Goal: Task Accomplishment & Management: Manage account settings

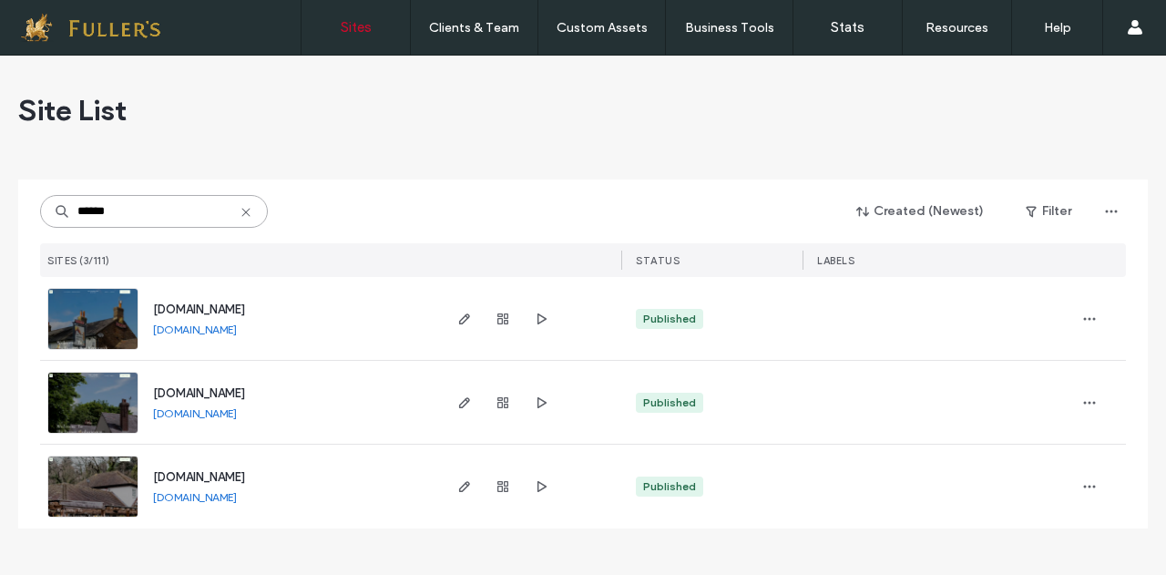
click at [113, 214] on input "******" at bounding box center [154, 211] width 228 height 33
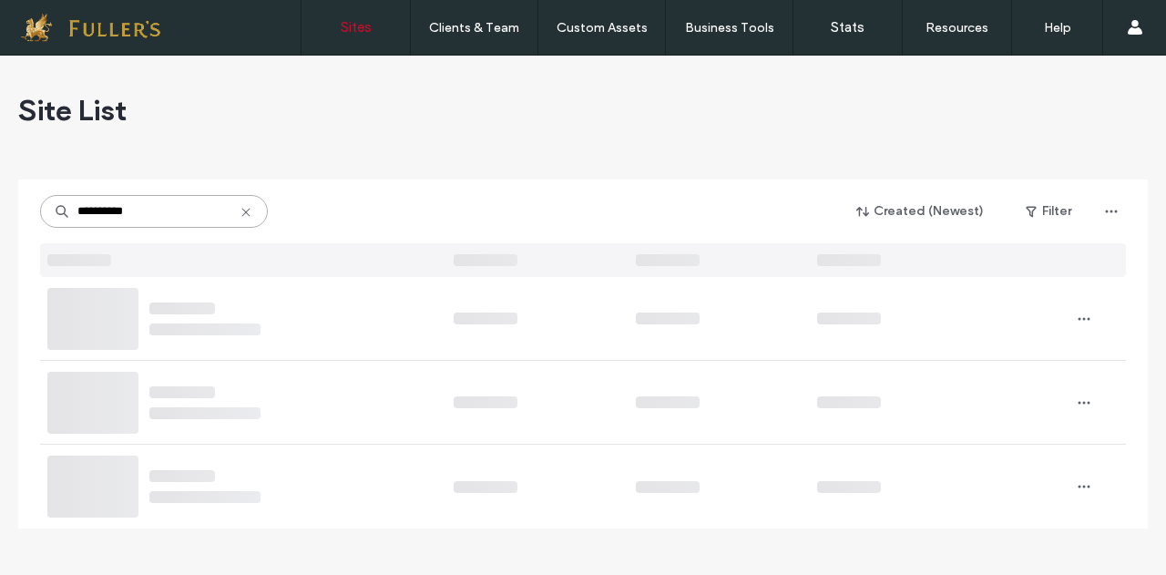
click at [113, 214] on input "**********" at bounding box center [154, 211] width 228 height 33
type input "**********"
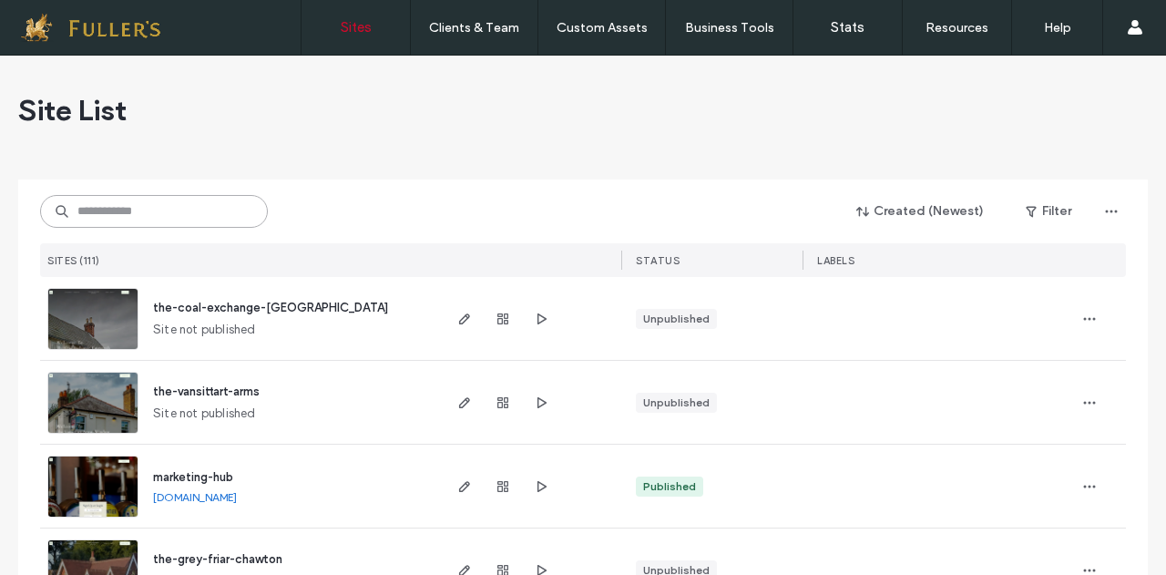
click at [177, 200] on input at bounding box center [154, 211] width 228 height 33
type input "**********"
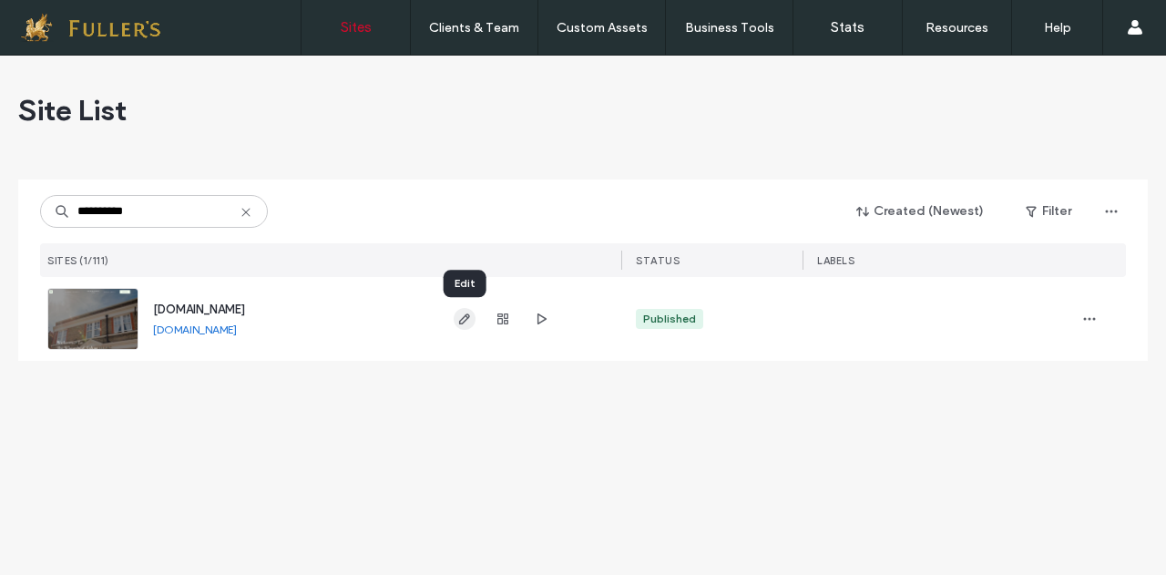
click at [464, 323] on icon "button" at bounding box center [464, 319] width 15 height 15
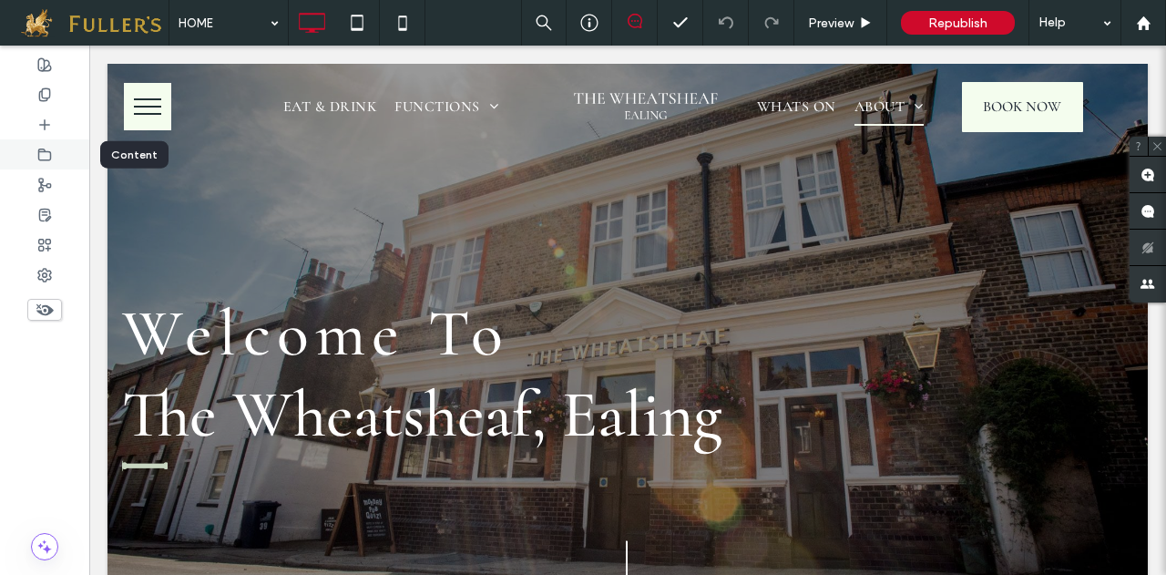
click at [53, 152] on div at bounding box center [44, 154] width 89 height 30
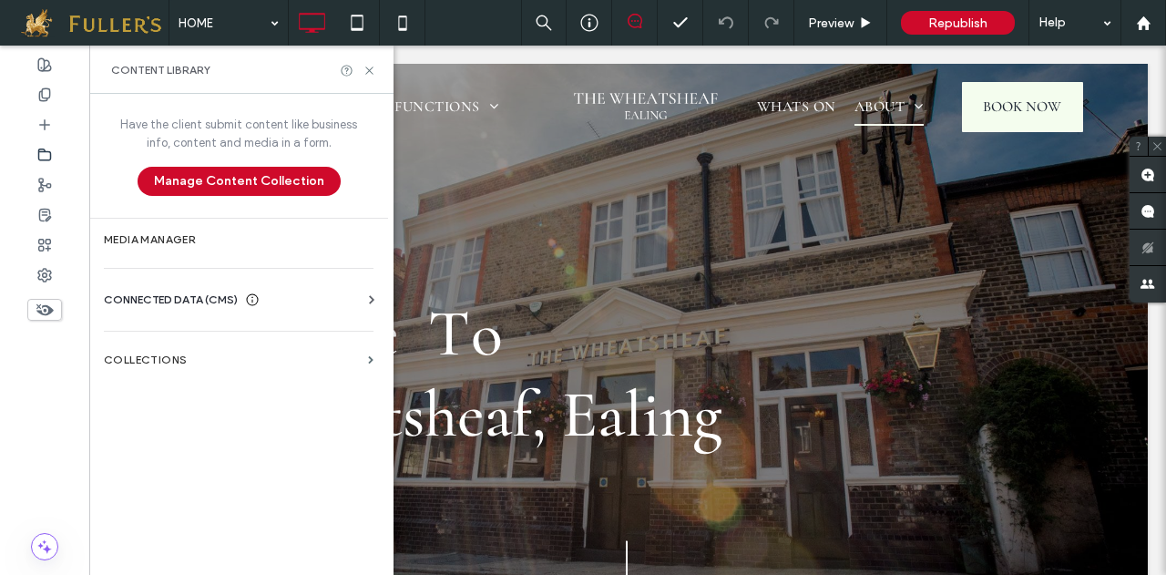
click at [153, 313] on div "Business Info Business Text Business Images Find and Replace" at bounding box center [242, 316] width 277 height 15
click at [153, 299] on span "CONNECTED DATA (CMS)" at bounding box center [171, 300] width 134 height 18
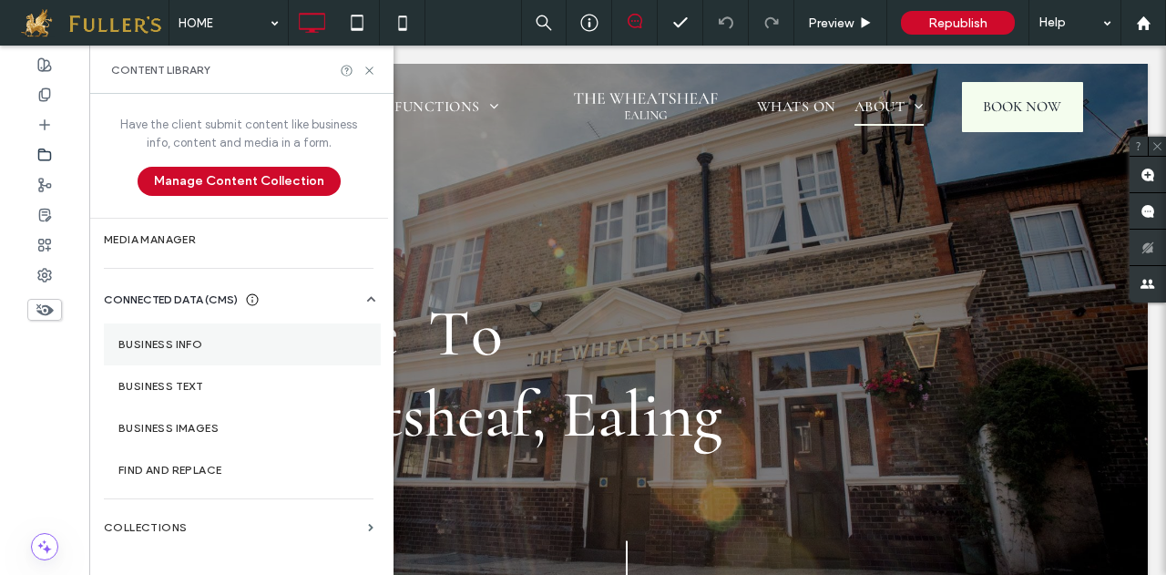
click at [184, 338] on label "Business Info" at bounding box center [242, 344] width 248 height 13
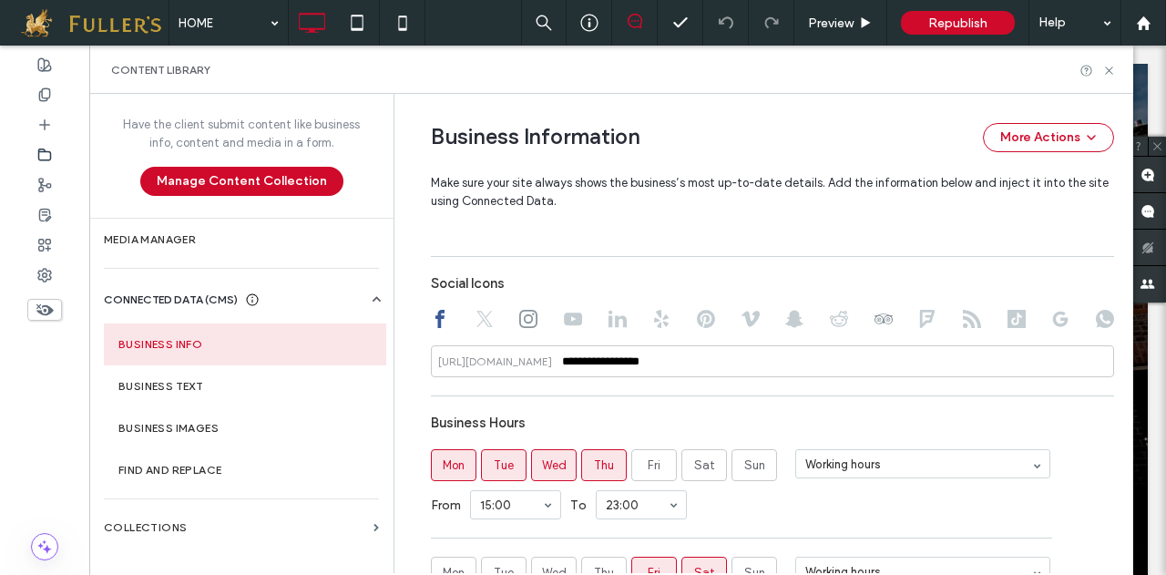
scroll to position [967, 0]
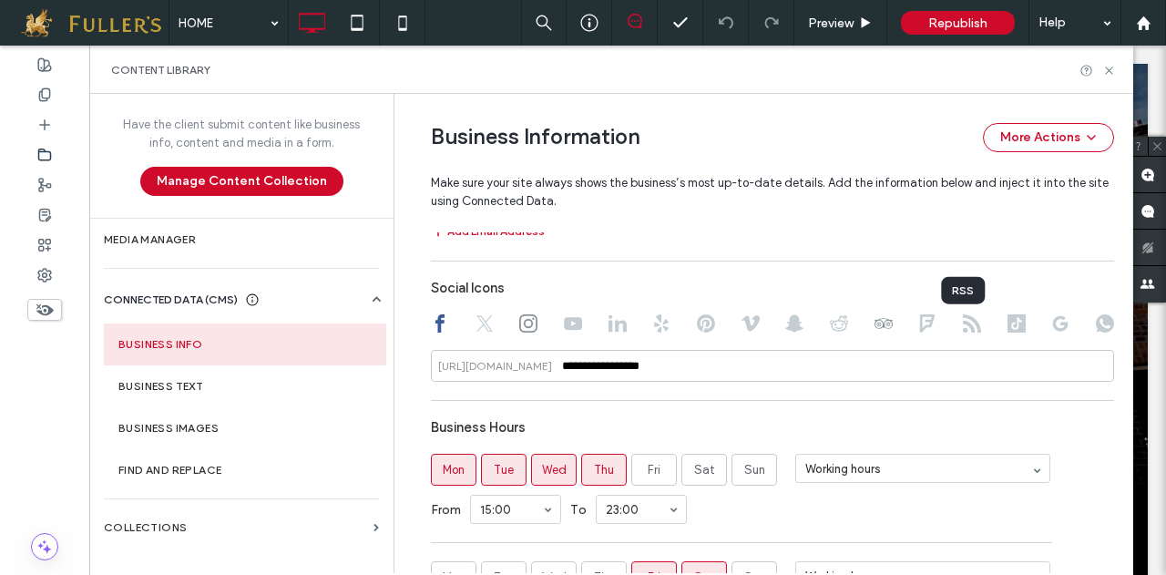
click at [963, 331] on use at bounding box center [972, 323] width 18 height 18
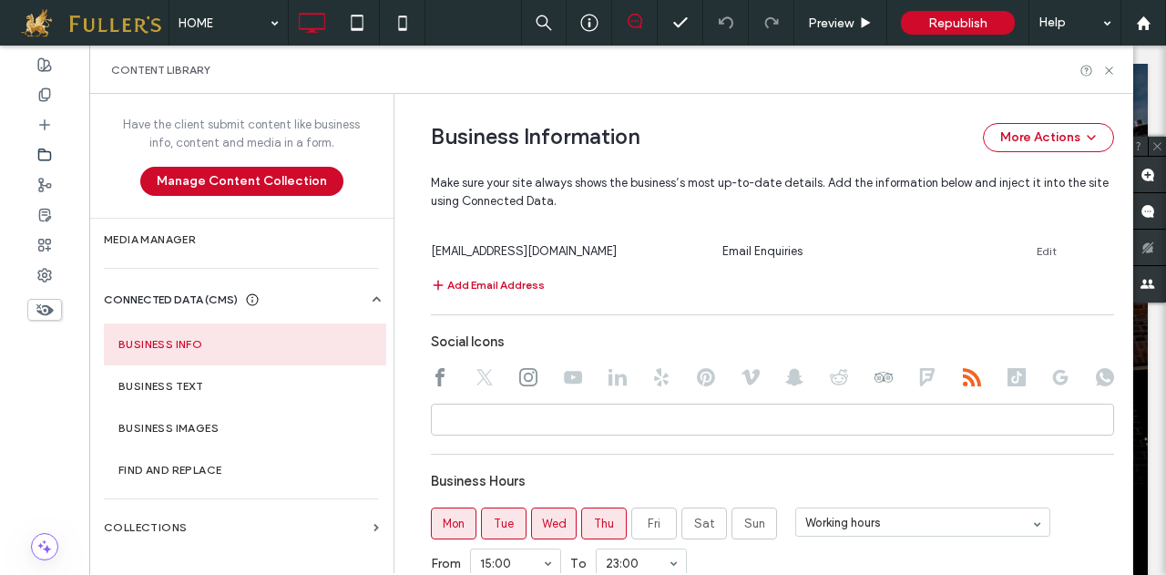
scroll to position [917, 0]
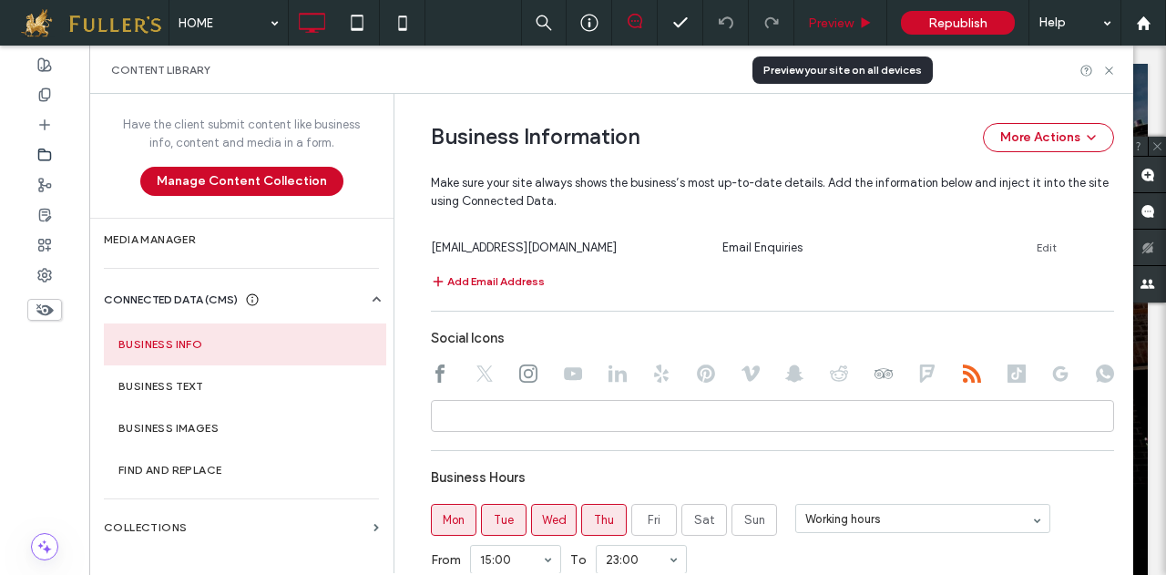
click at [824, 23] on span "Preview" at bounding box center [831, 22] width 46 height 15
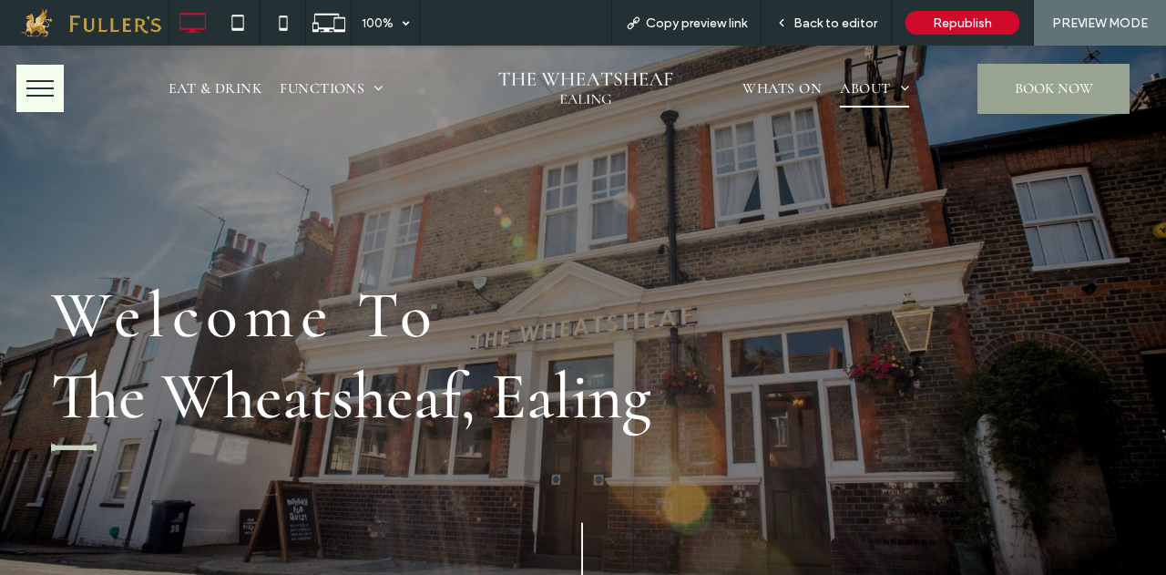
click at [1043, 93] on span "BOOK NOW" at bounding box center [1054, 88] width 78 height 18
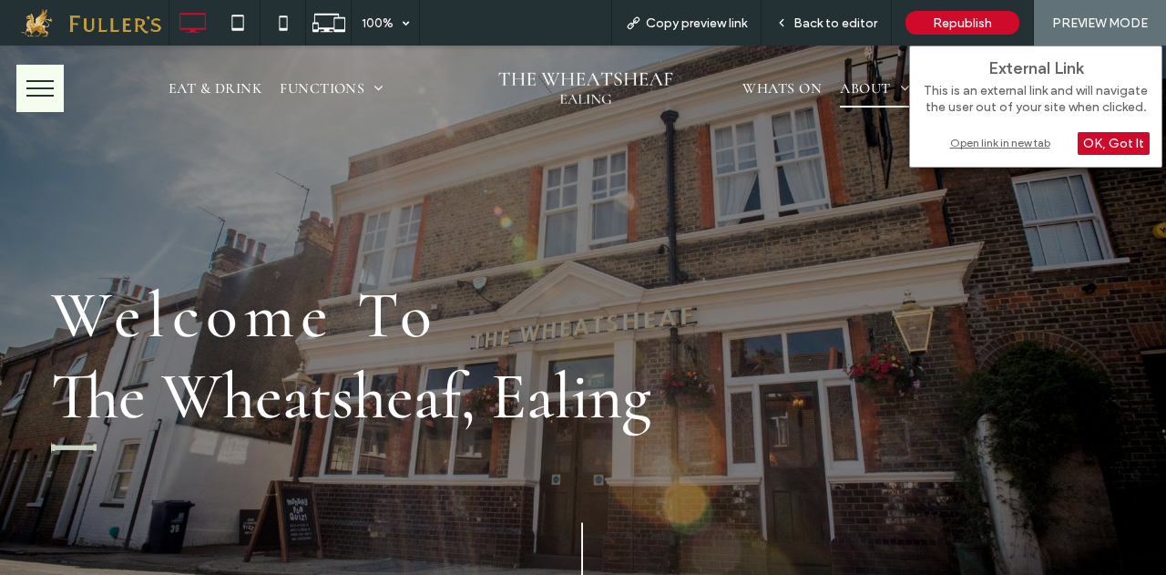
click at [992, 138] on div "Open link in new tab" at bounding box center [1036, 142] width 228 height 19
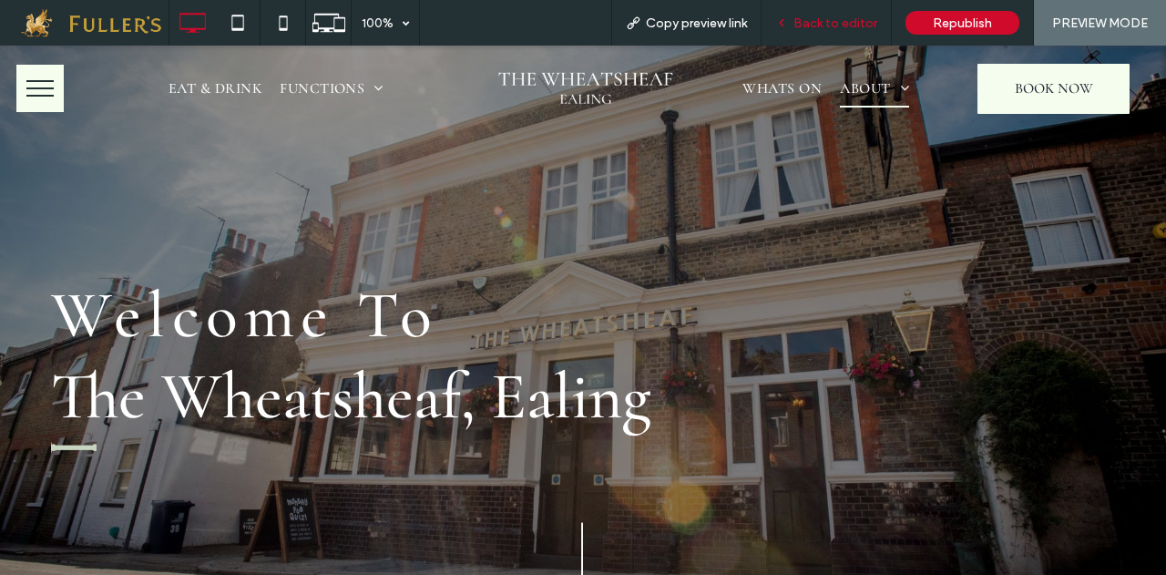
click at [857, 25] on span "Back to editor" at bounding box center [836, 22] width 84 height 15
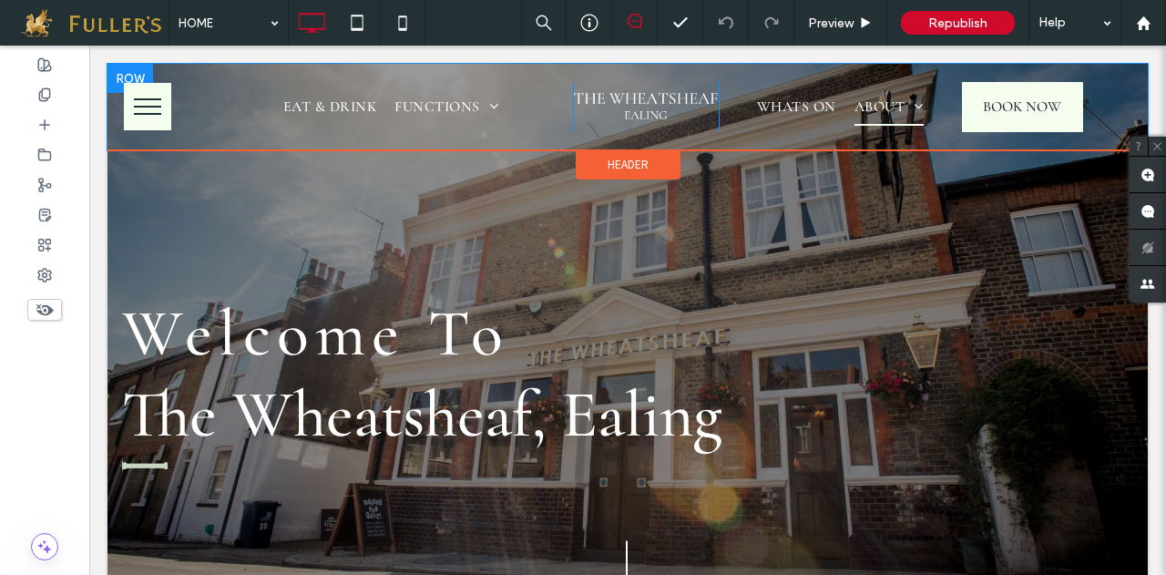
drag, startPoint x: 997, startPoint y: 114, endPoint x: 988, endPoint y: 144, distance: 31.4
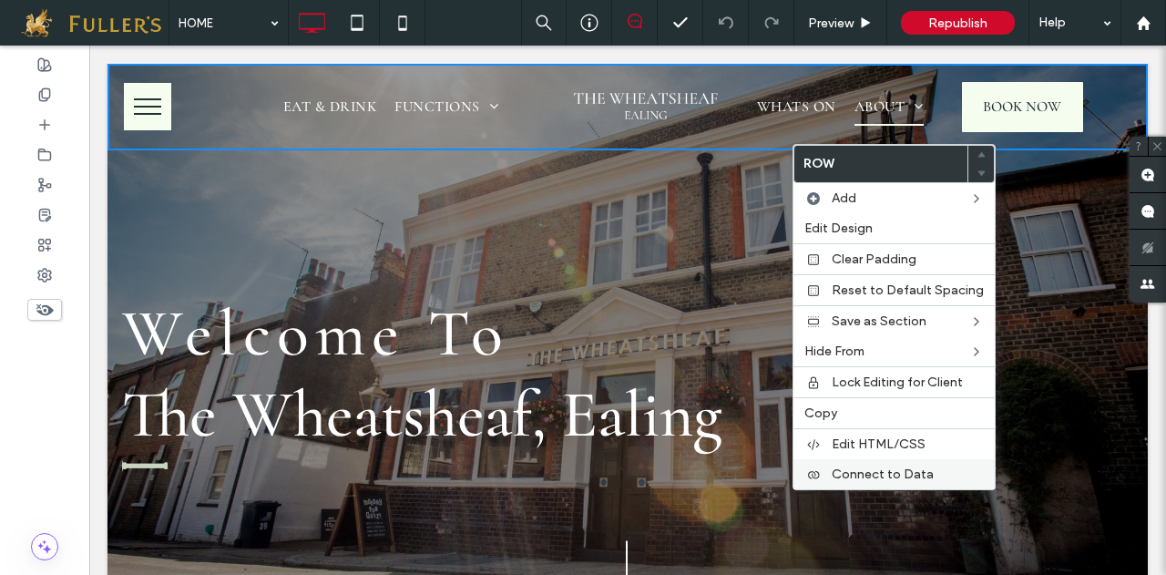
click at [873, 467] on span "Connect to Data" at bounding box center [883, 474] width 102 height 15
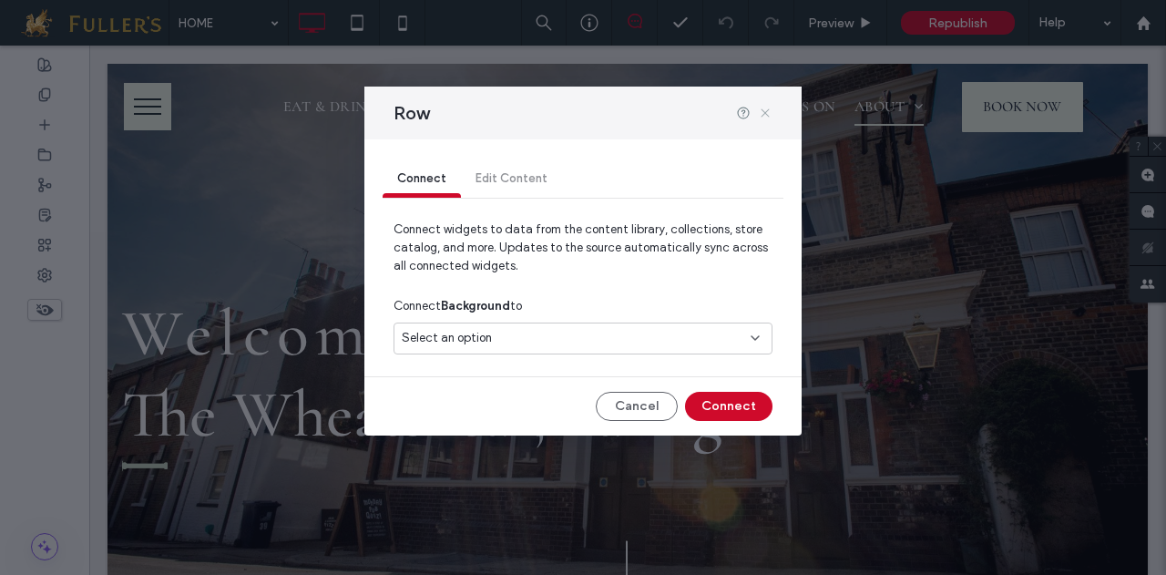
click at [762, 114] on icon at bounding box center [765, 113] width 15 height 15
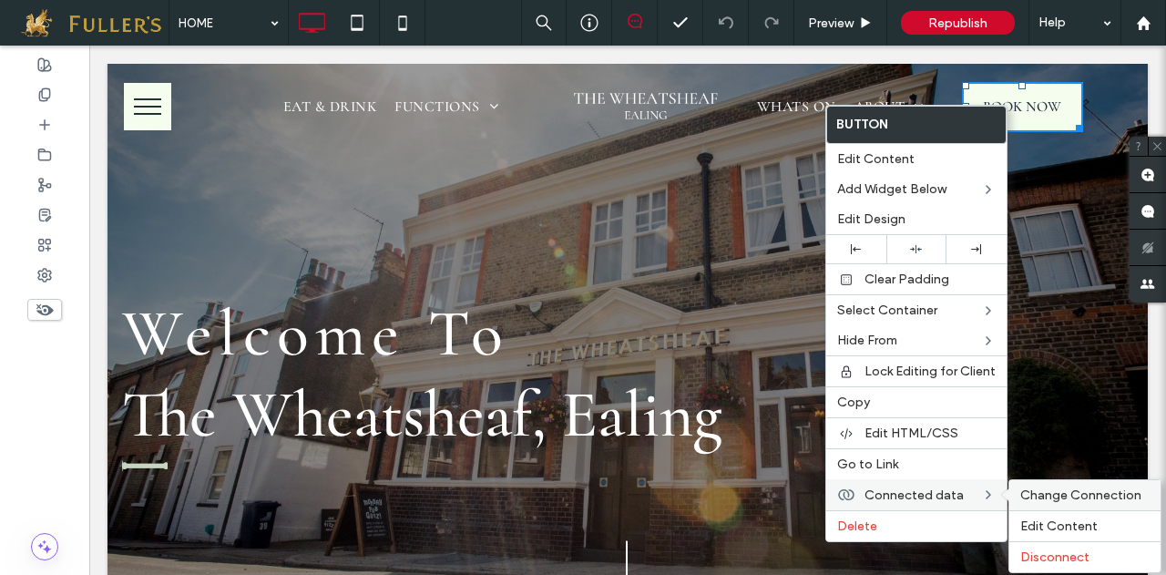
click at [1086, 491] on span "Change Connection" at bounding box center [1081, 494] width 121 height 15
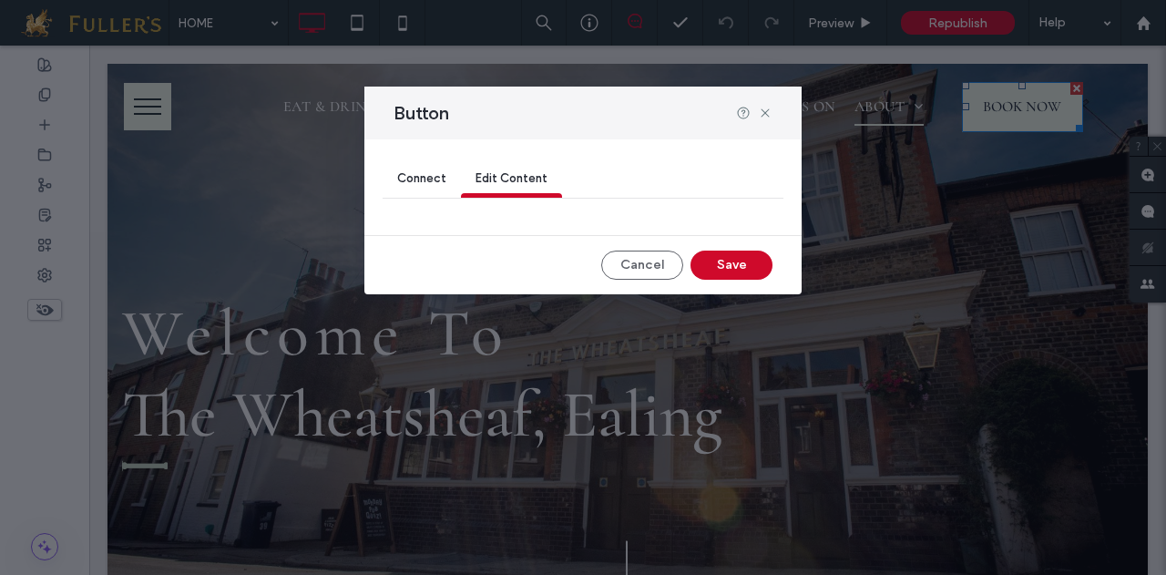
click at [412, 176] on span "Connect" at bounding box center [421, 178] width 49 height 14
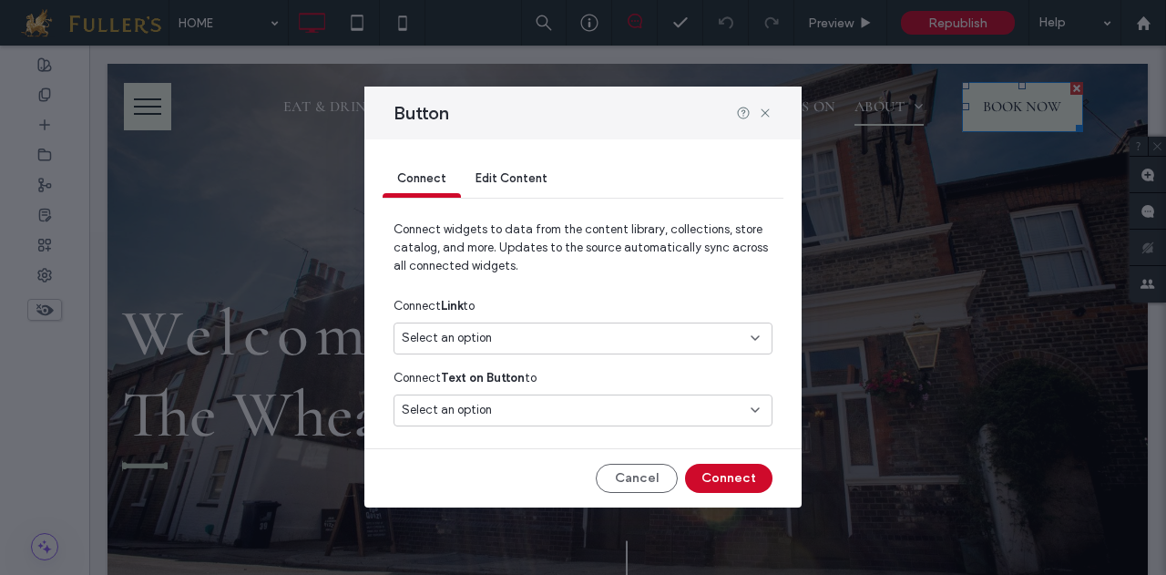
click at [735, 337] on div "Select an option" at bounding box center [572, 338] width 341 height 18
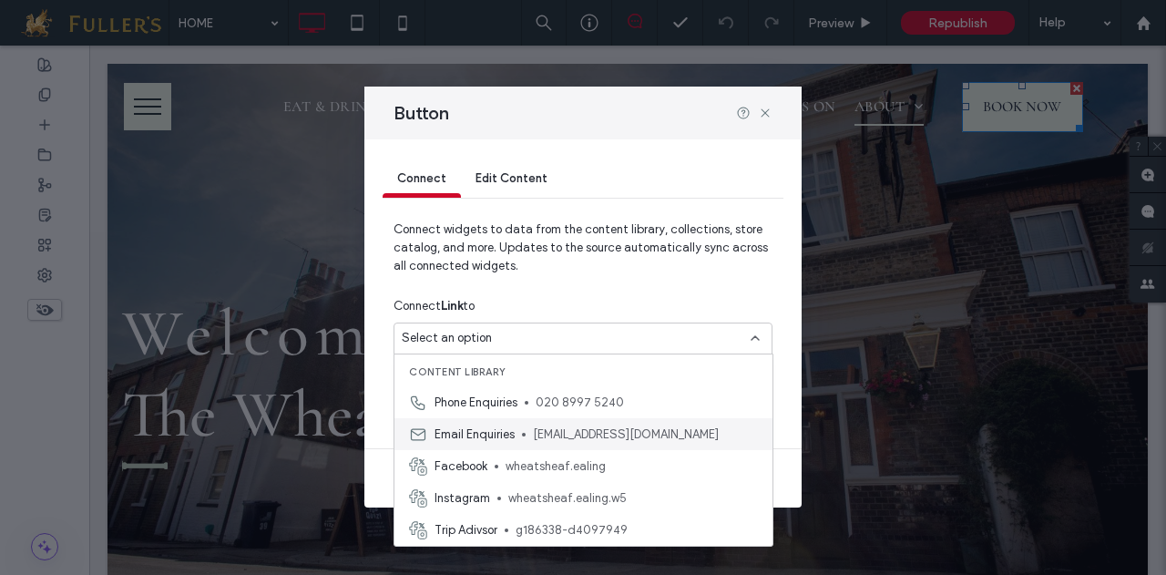
click at [625, 432] on span "thewheatsheafealing@gmail.com" at bounding box center [645, 435] width 225 height 18
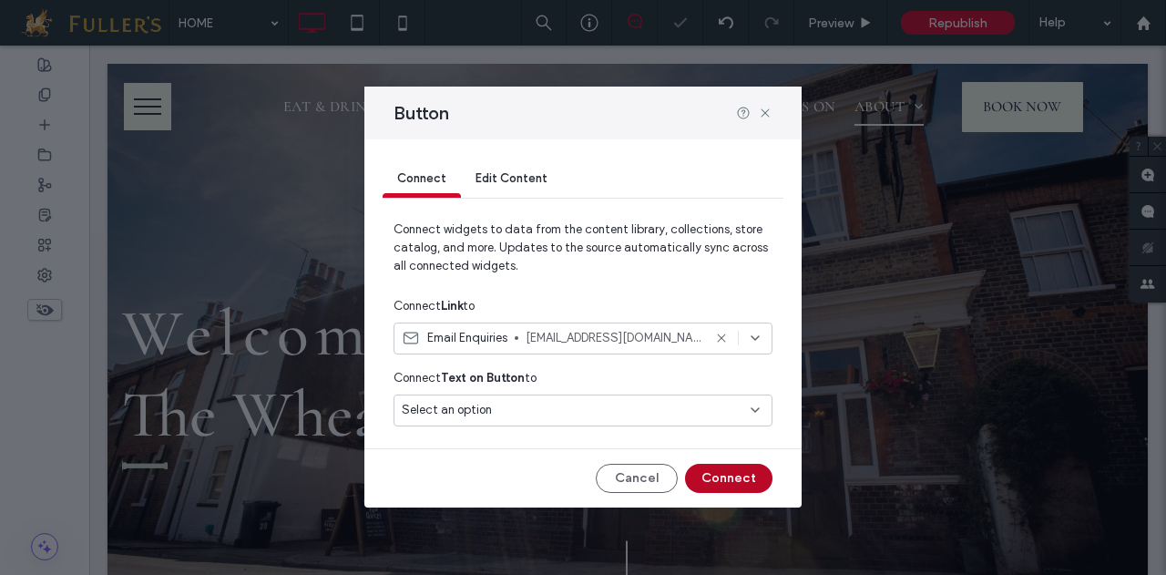
click at [738, 469] on button "Connect" at bounding box center [728, 478] width 87 height 29
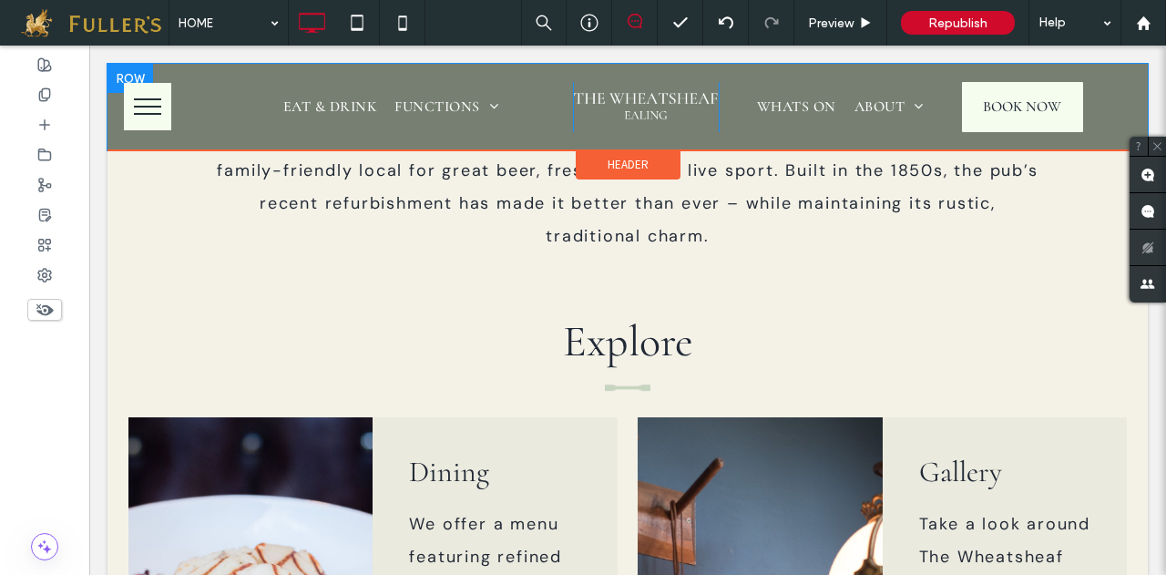
scroll to position [709, 0]
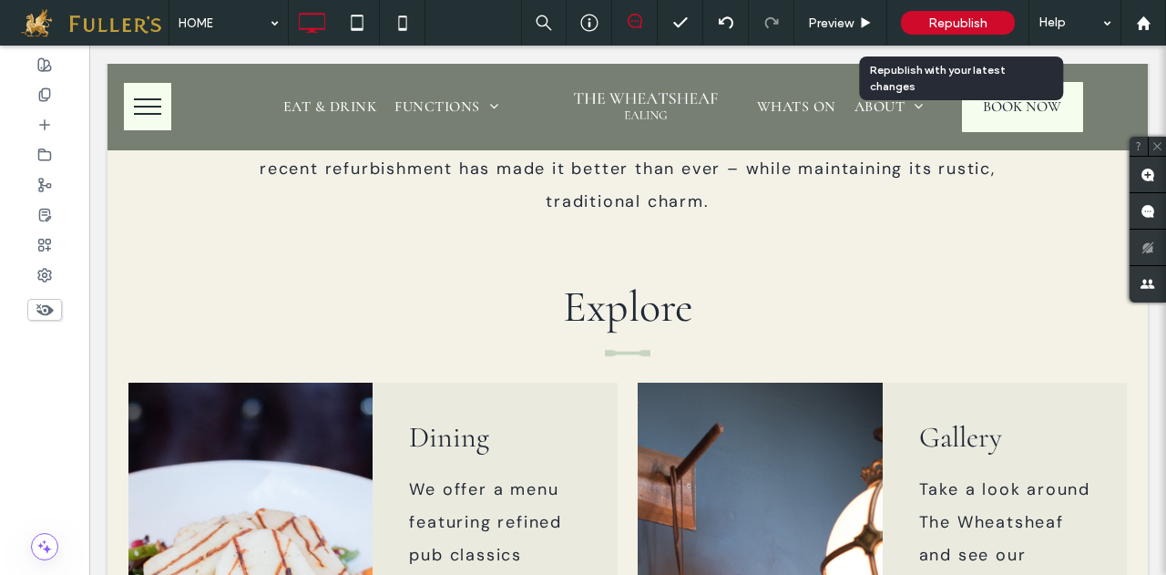
click at [957, 21] on span "Republish" at bounding box center [957, 22] width 59 height 15
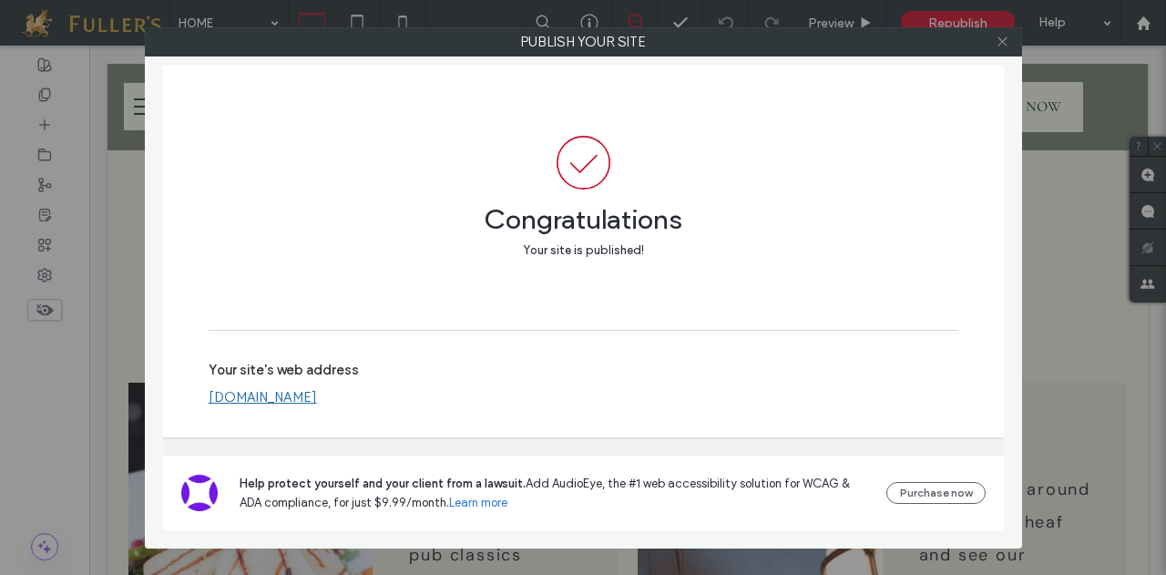
click at [1010, 45] on div at bounding box center [1003, 41] width 27 height 27
click at [1000, 44] on icon at bounding box center [1003, 42] width 14 height 14
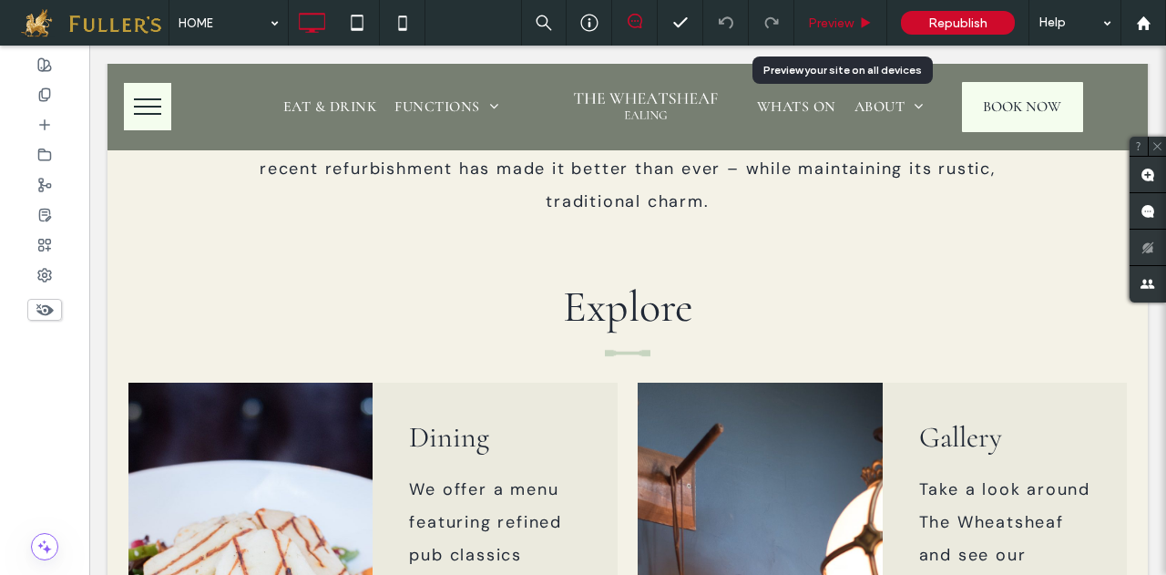
click at [818, 28] on span "Preview" at bounding box center [831, 22] width 46 height 15
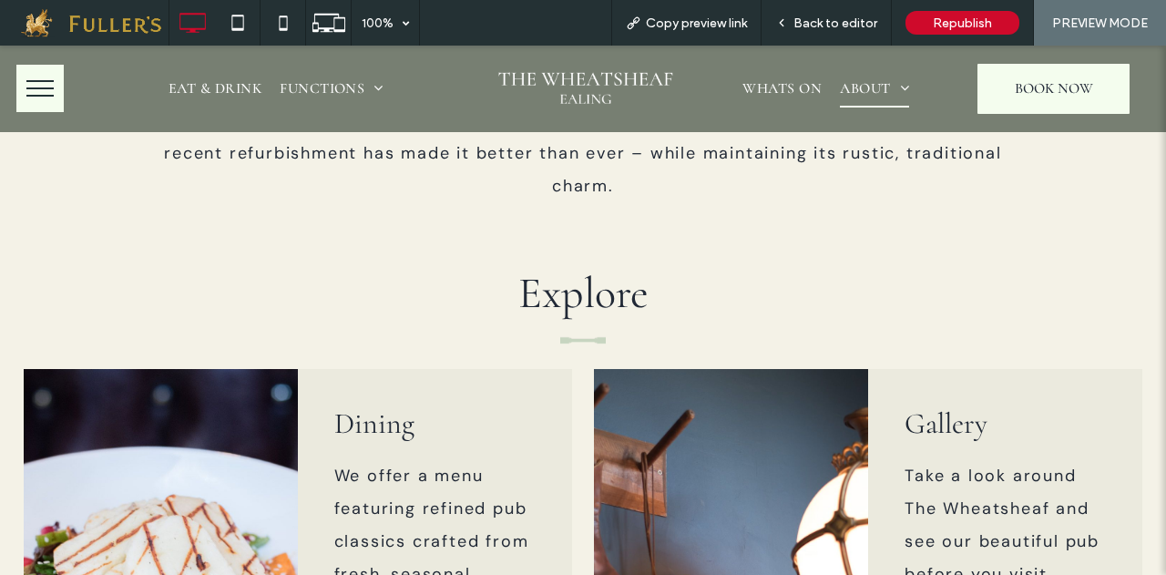
scroll to position [713, 0]
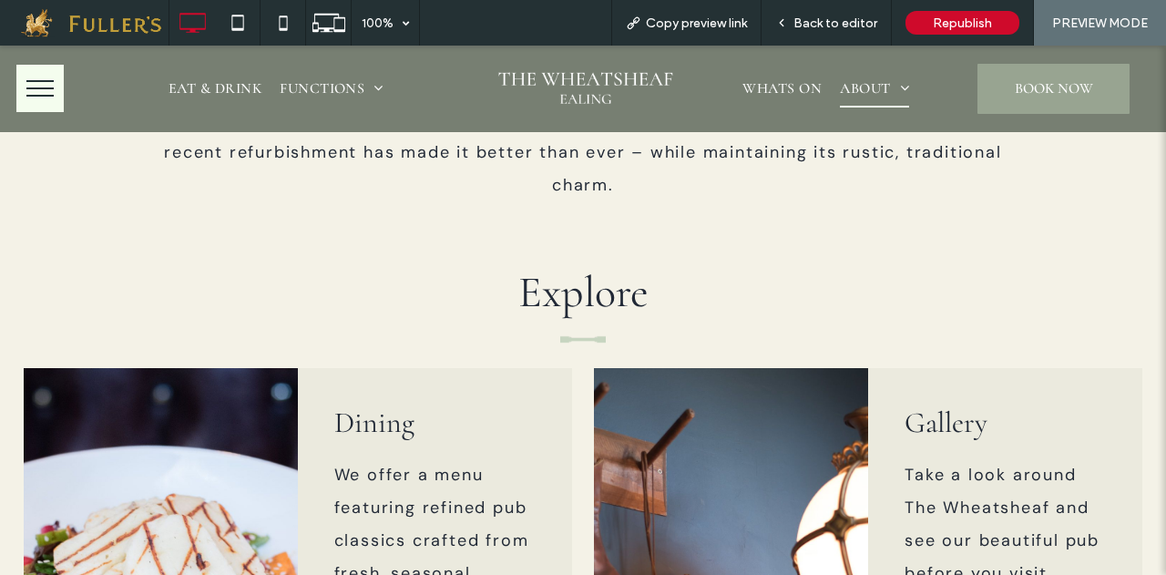
click at [1022, 87] on span "BOOK NOW" at bounding box center [1054, 88] width 78 height 18
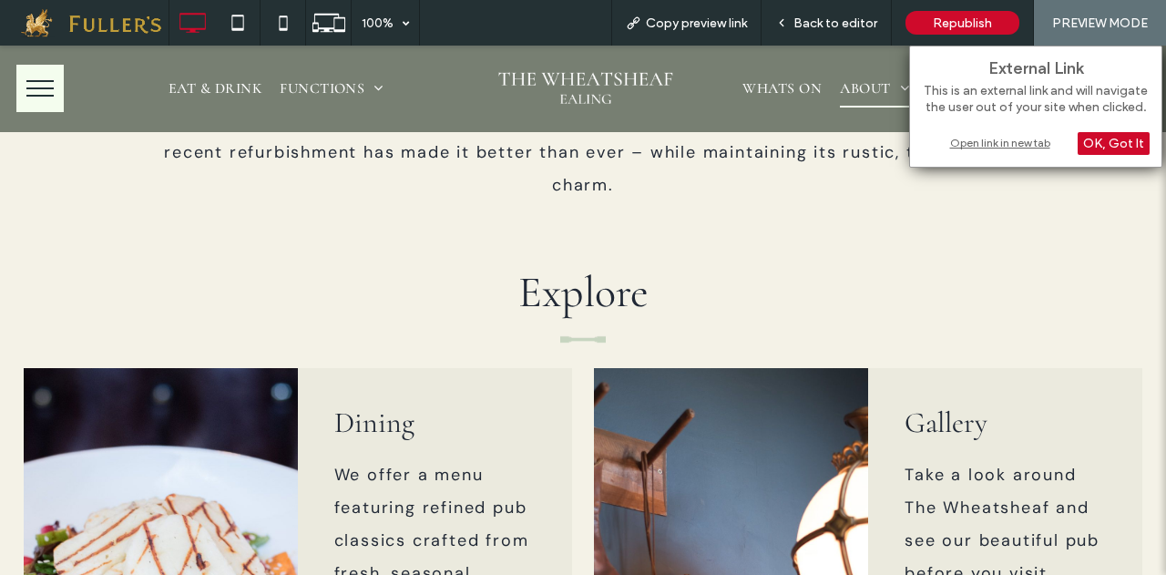
click at [1013, 145] on div "Open link in new tab" at bounding box center [1036, 142] width 228 height 19
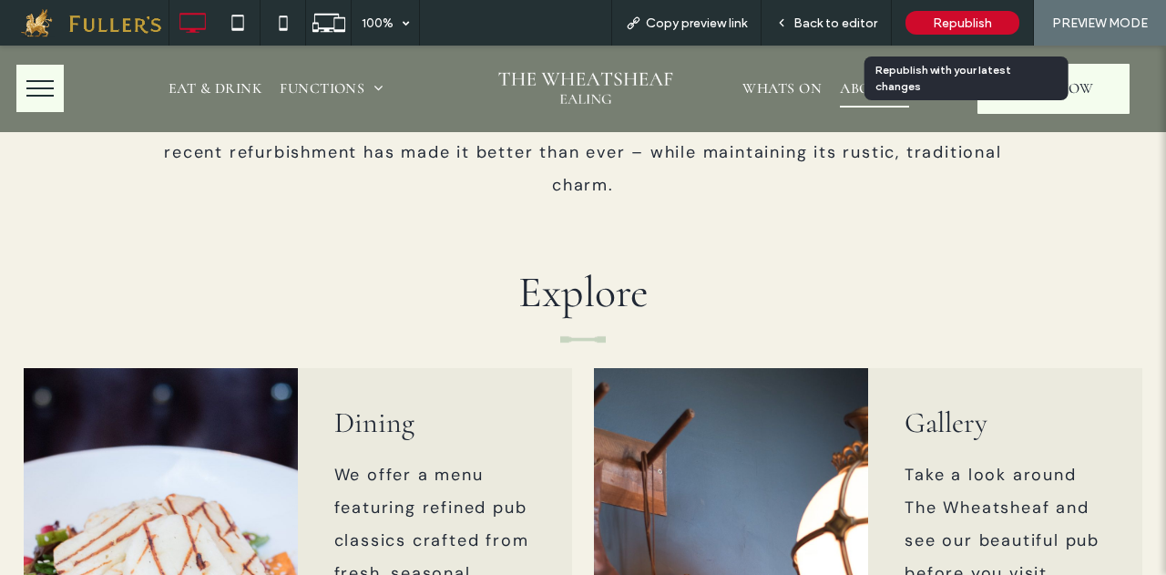
click at [964, 11] on div "Republish" at bounding box center [963, 23] width 114 height 24
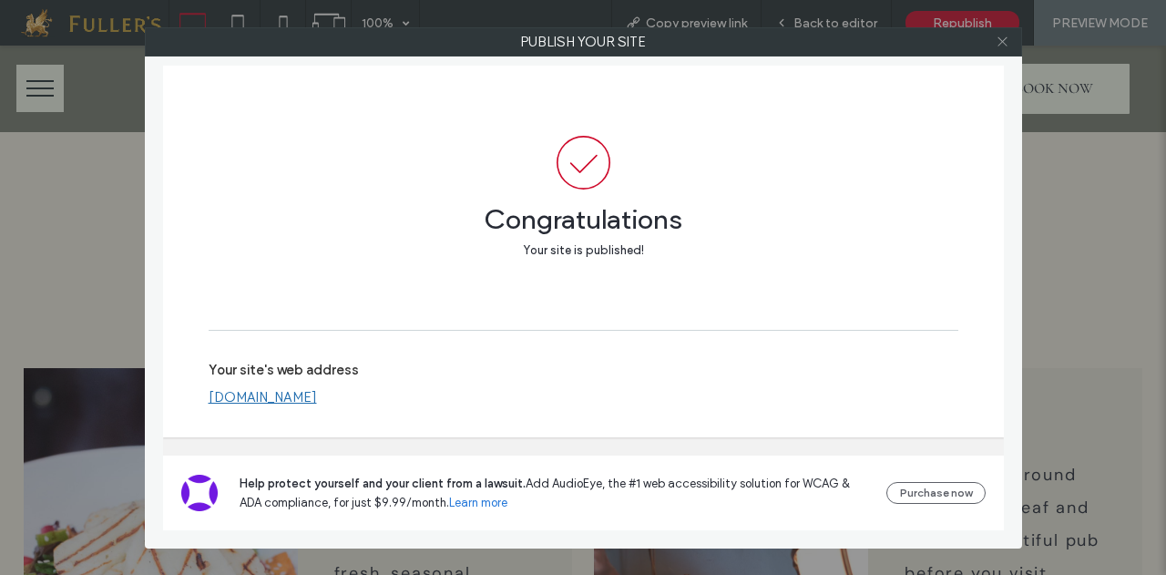
click at [1004, 50] on span at bounding box center [1003, 41] width 14 height 27
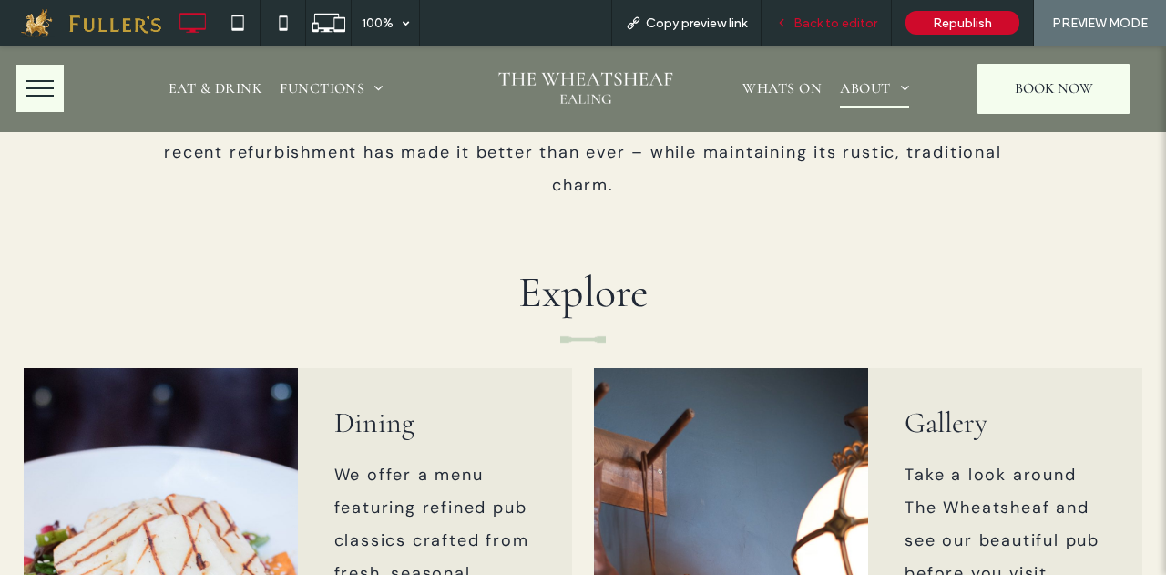
click at [840, 22] on span "Back to editor" at bounding box center [836, 22] width 84 height 15
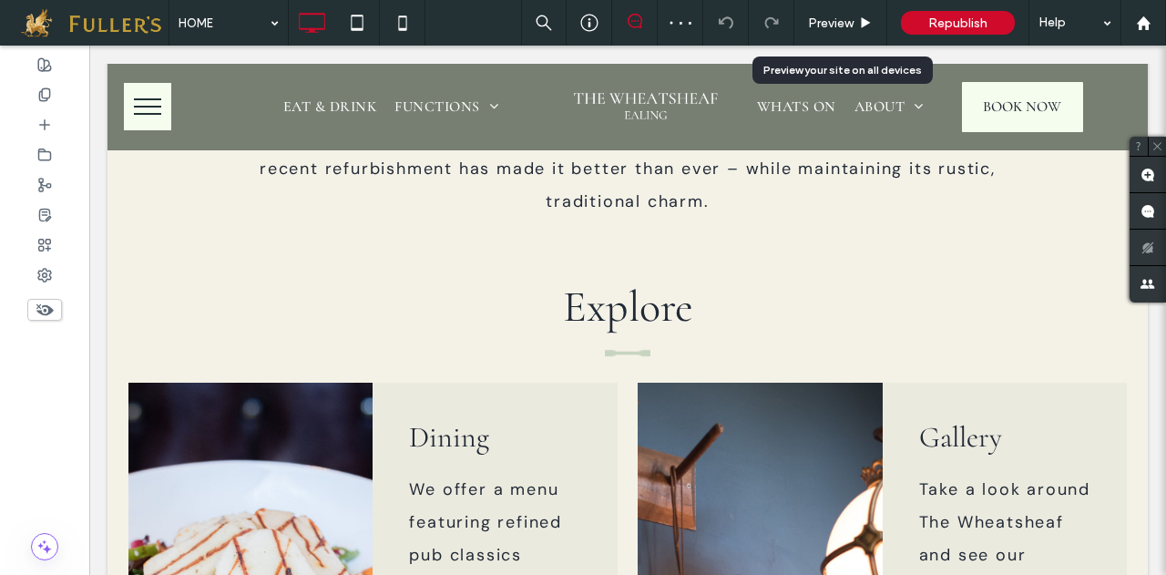
scroll to position [709, 0]
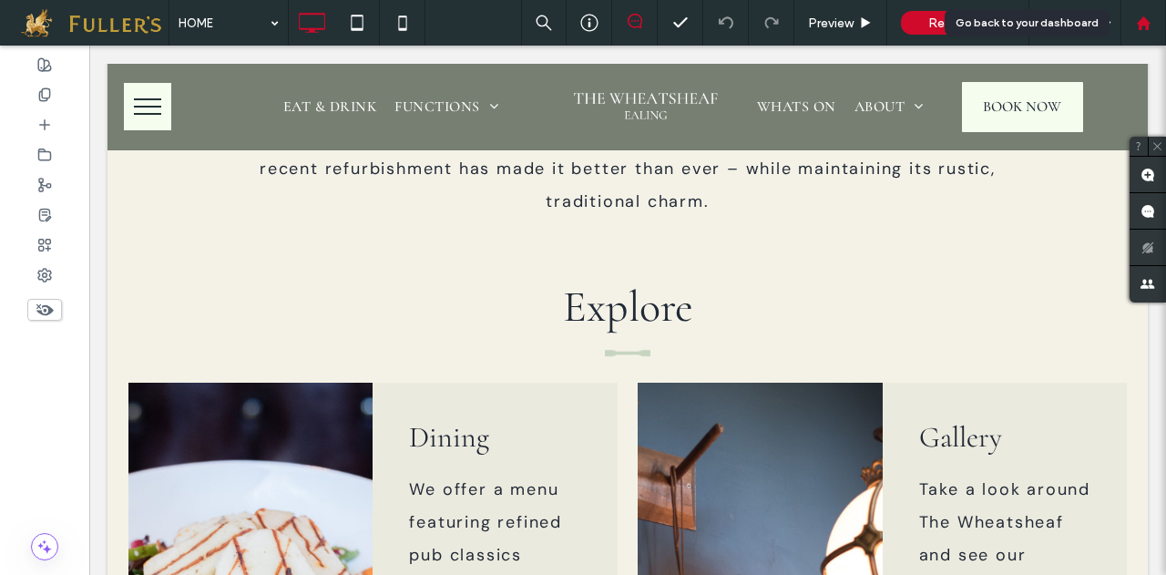
click at [1130, 26] on div at bounding box center [1144, 22] width 44 height 15
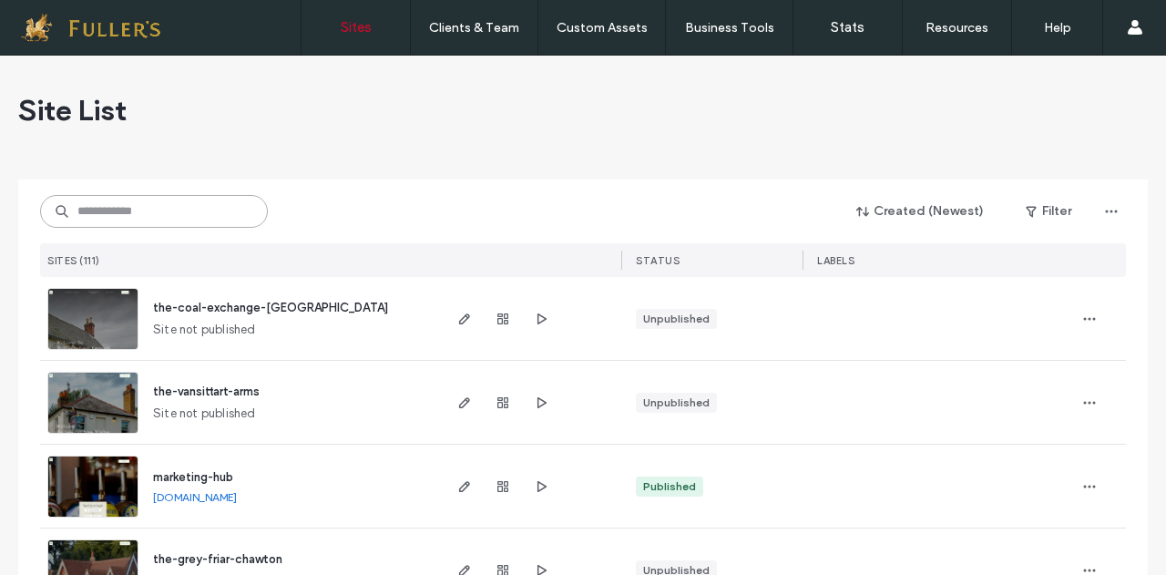
click at [114, 218] on input at bounding box center [154, 211] width 228 height 33
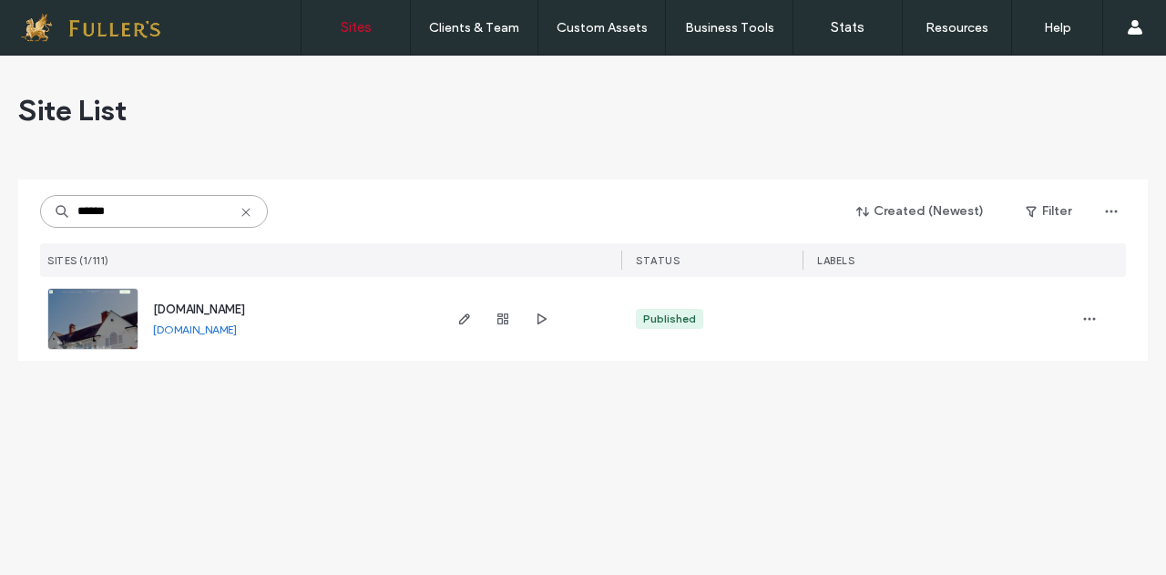
type input "******"
click at [474, 321] on span "button" at bounding box center [465, 319] width 22 height 22
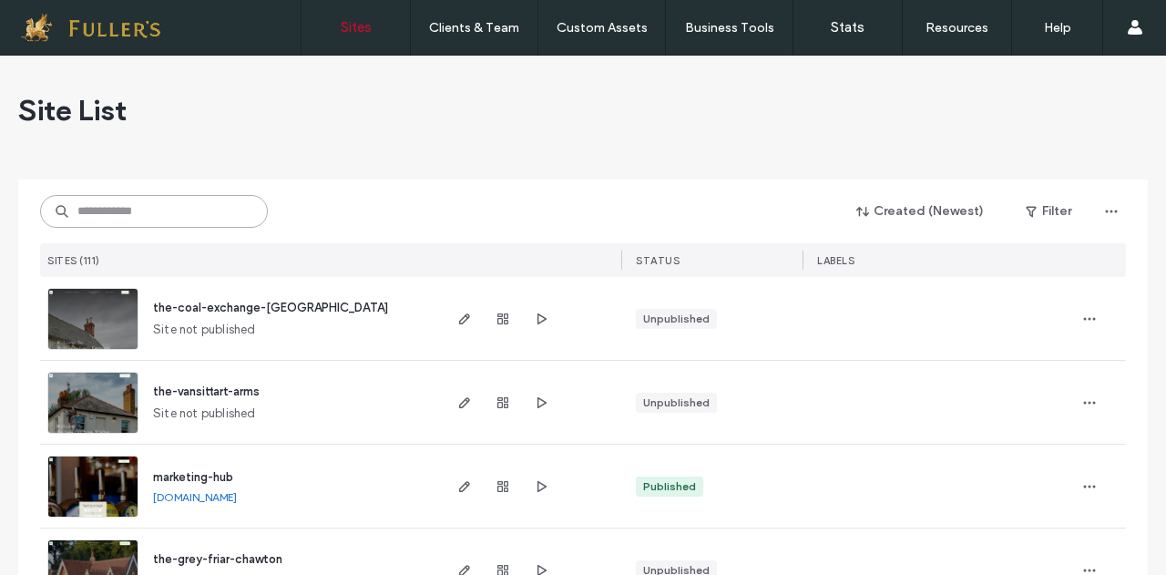
click at [149, 208] on input at bounding box center [154, 211] width 228 height 33
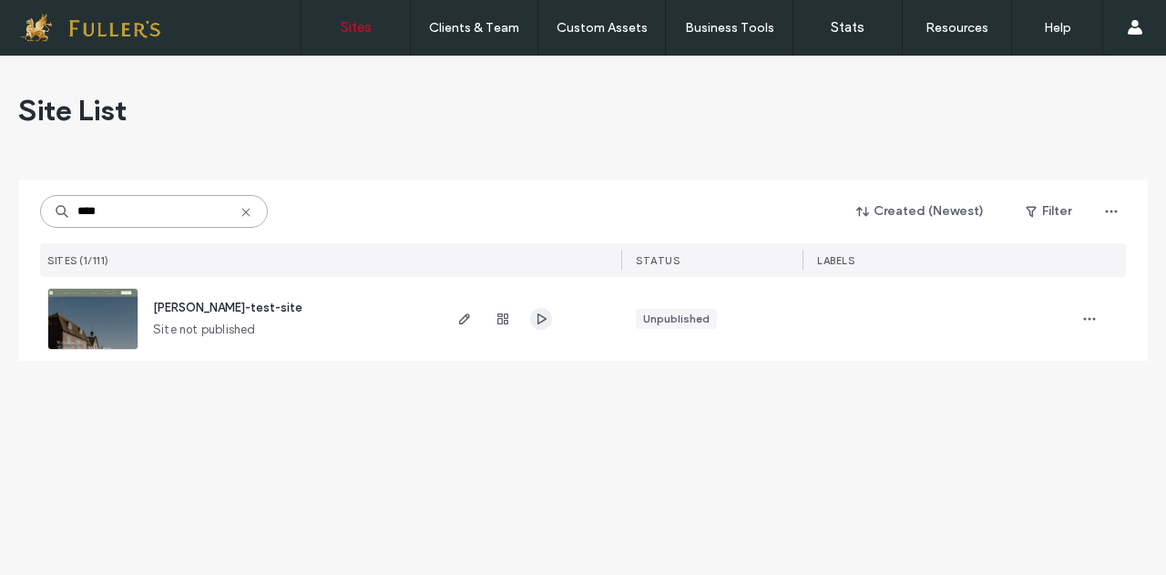
type input "****"
click at [544, 319] on icon "button" at bounding box center [541, 319] width 15 height 15
